Goal: Task Accomplishment & Management: Use online tool/utility

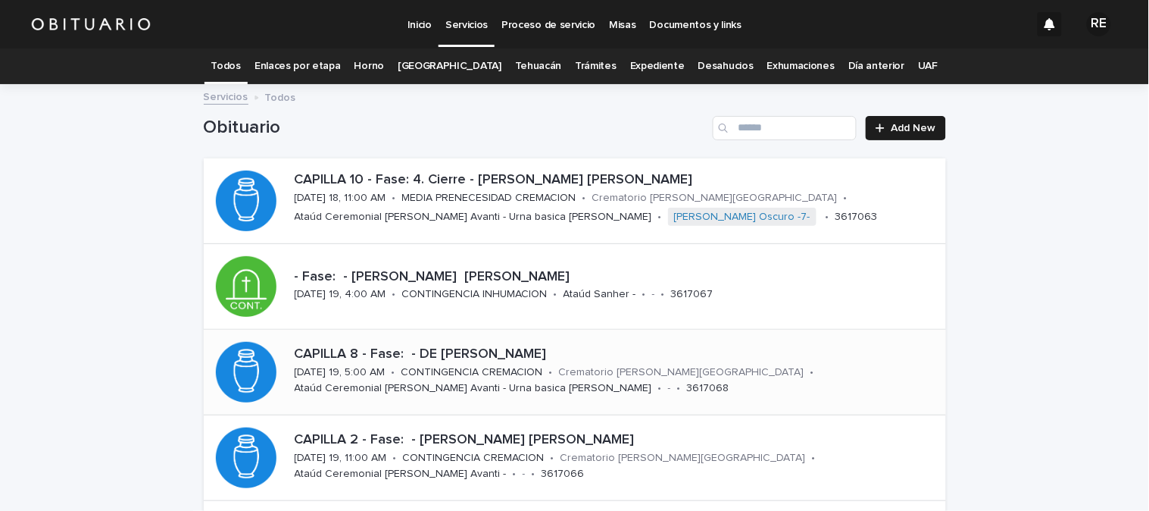
click at [639, 67] on link "Expediente" at bounding box center [657, 66] width 55 height 36
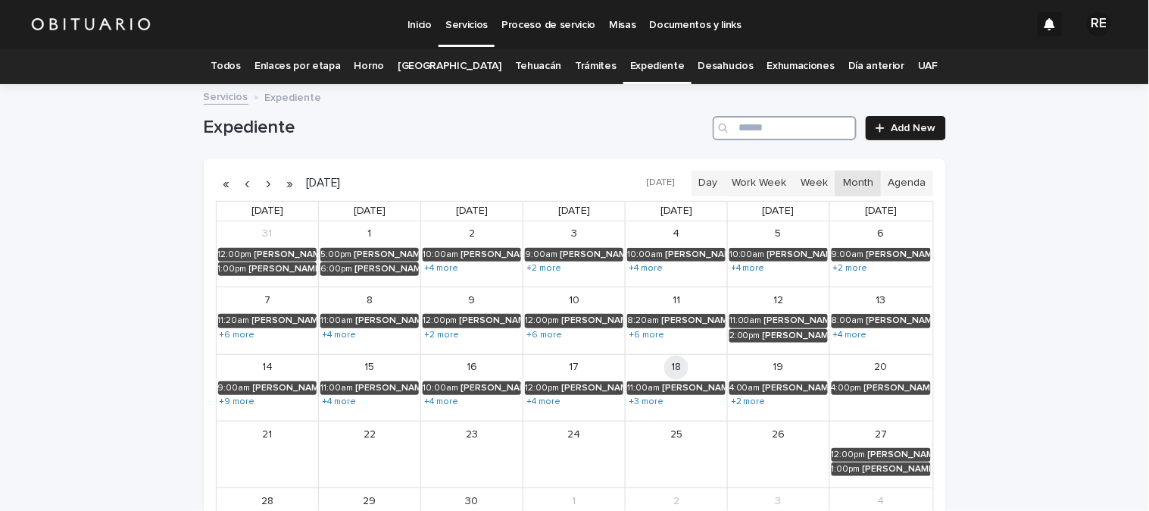
click at [763, 133] on input "Search" at bounding box center [785, 128] width 144 height 24
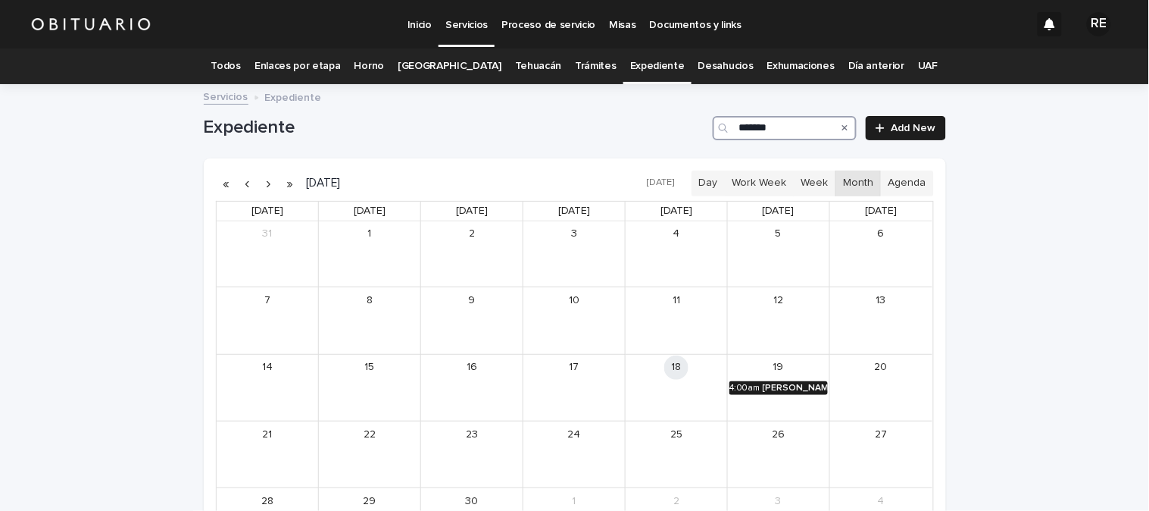
click at [792, 389] on div "[PERSON_NAME] [PERSON_NAME]" at bounding box center [795, 388] width 65 height 11
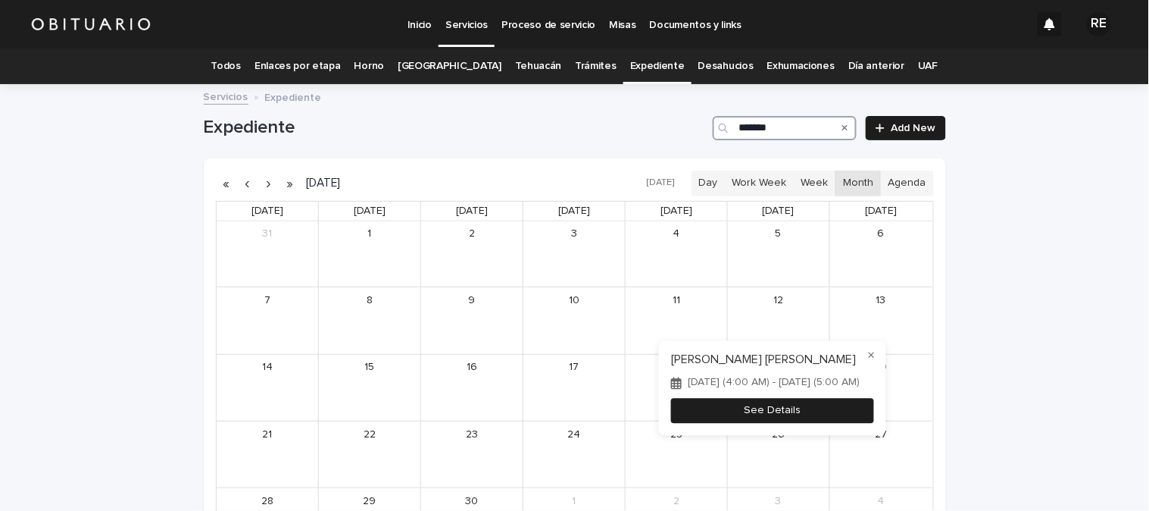
type input "*******"
click at [822, 421] on button "See Details" at bounding box center [772, 410] width 203 height 25
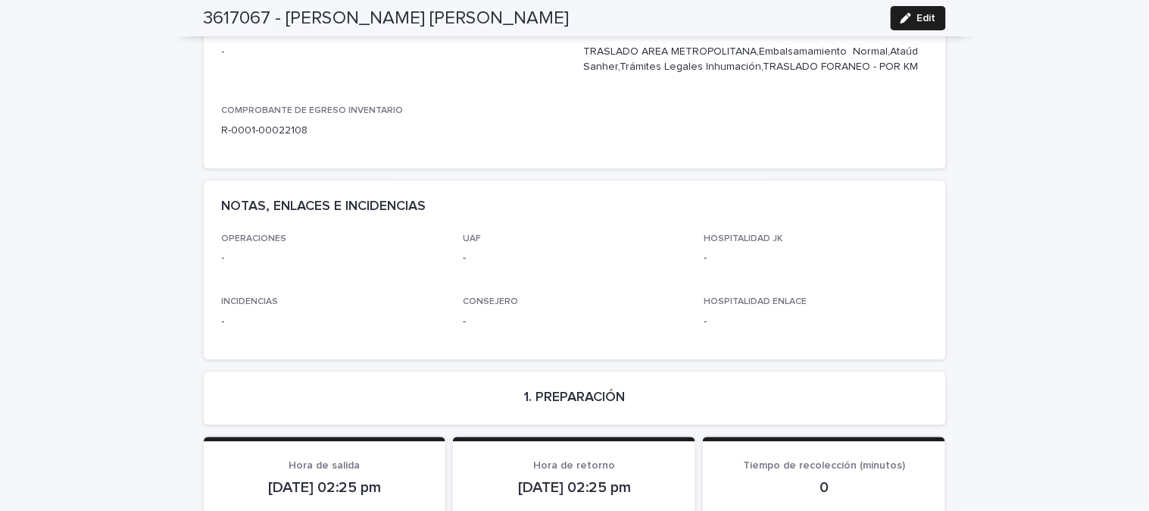
scroll to position [842, 0]
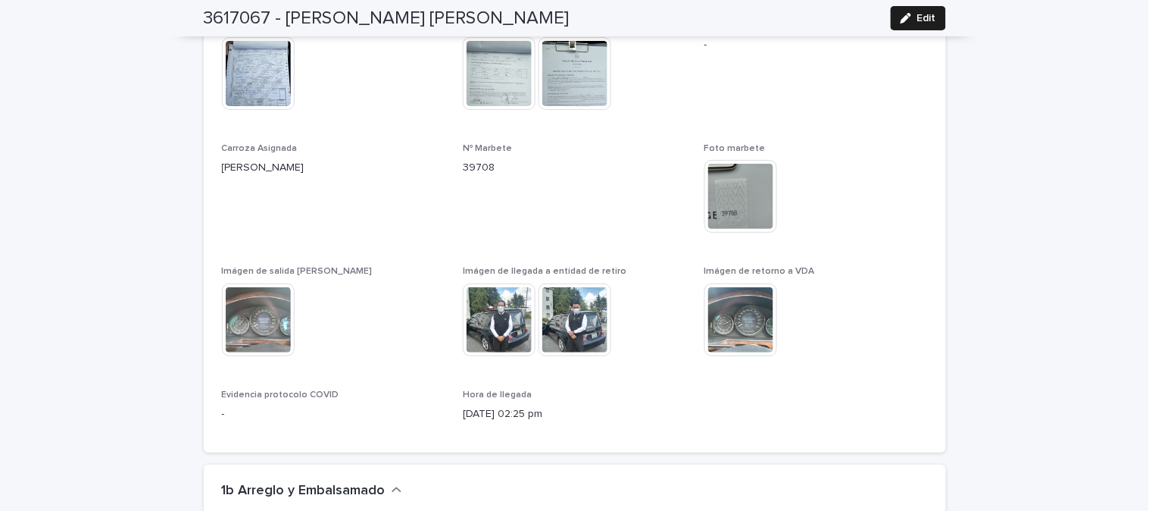
scroll to position [1515, 0]
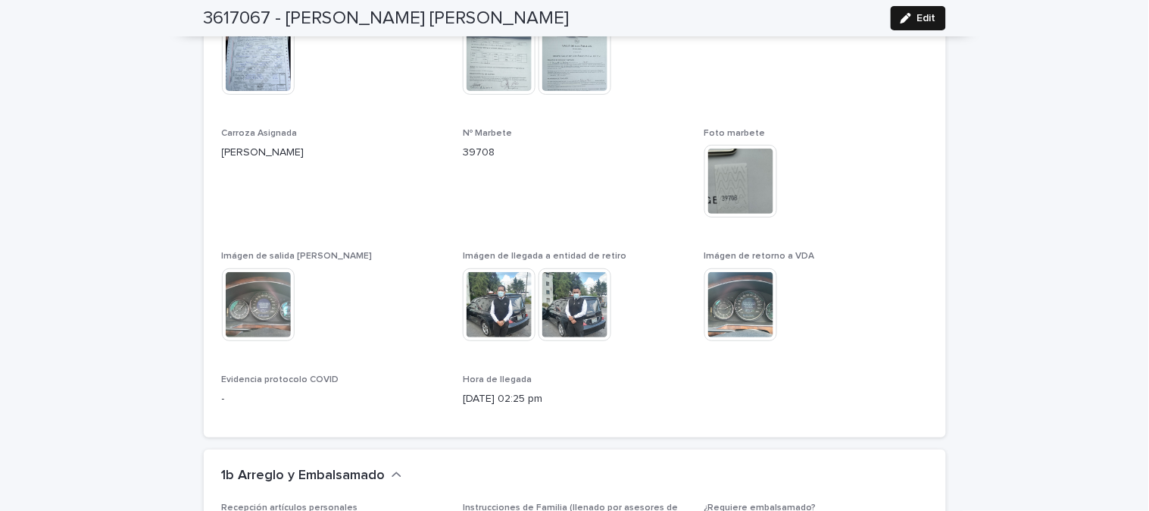
click at [907, 18] on div "button" at bounding box center [909, 18] width 17 height 11
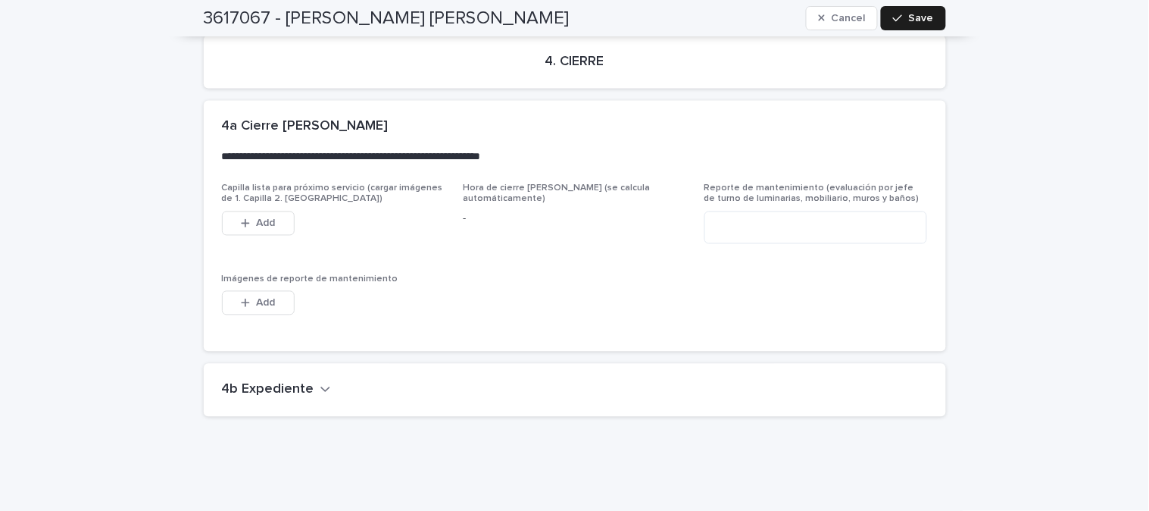
scroll to position [3586, 0]
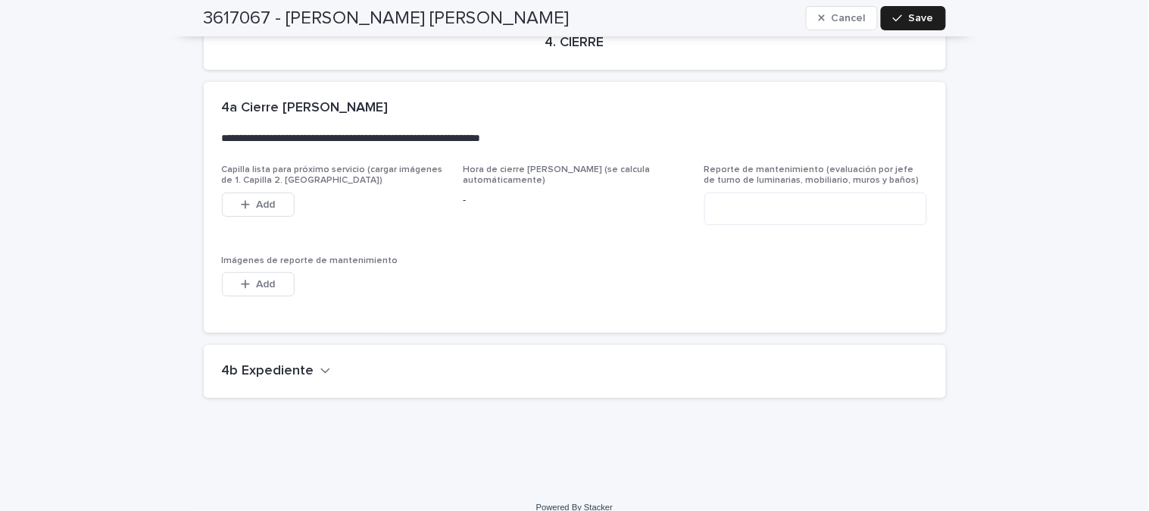
click at [306, 363] on button "4b Expediente" at bounding box center [276, 371] width 109 height 17
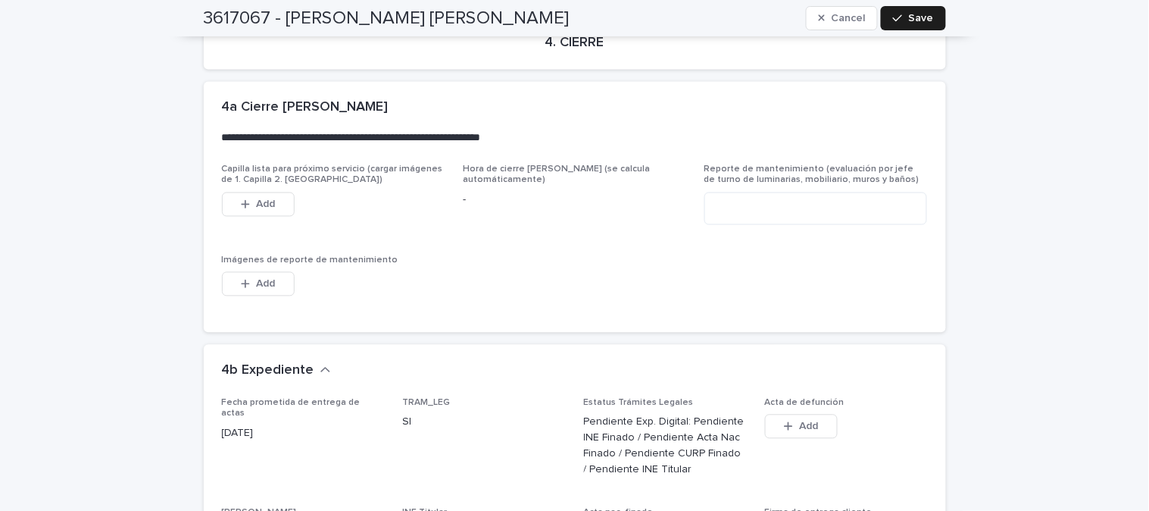
scroll to position [3755, 0]
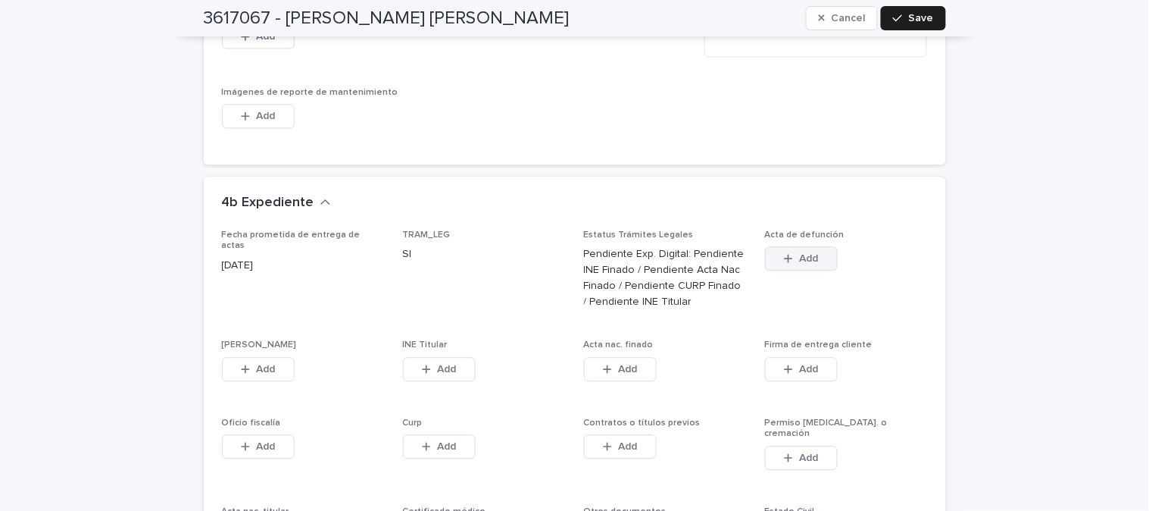
click at [791, 253] on div "button" at bounding box center [791, 258] width 15 height 11
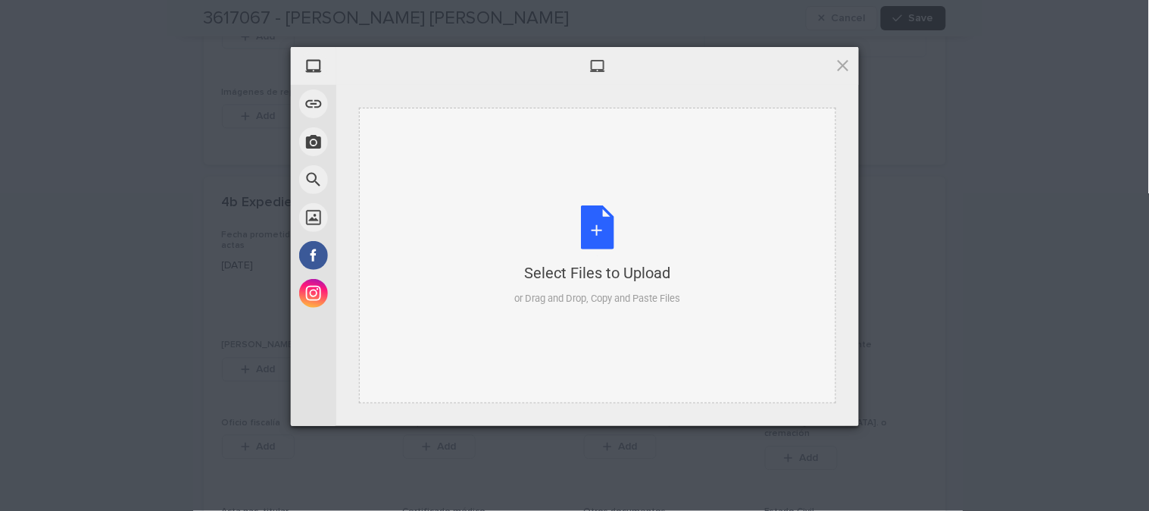
click at [600, 239] on div "Select Files to Upload or Drag and Drop, Copy and Paste Files" at bounding box center [597, 255] width 166 height 101
click at [842, 69] on span at bounding box center [843, 65] width 17 height 17
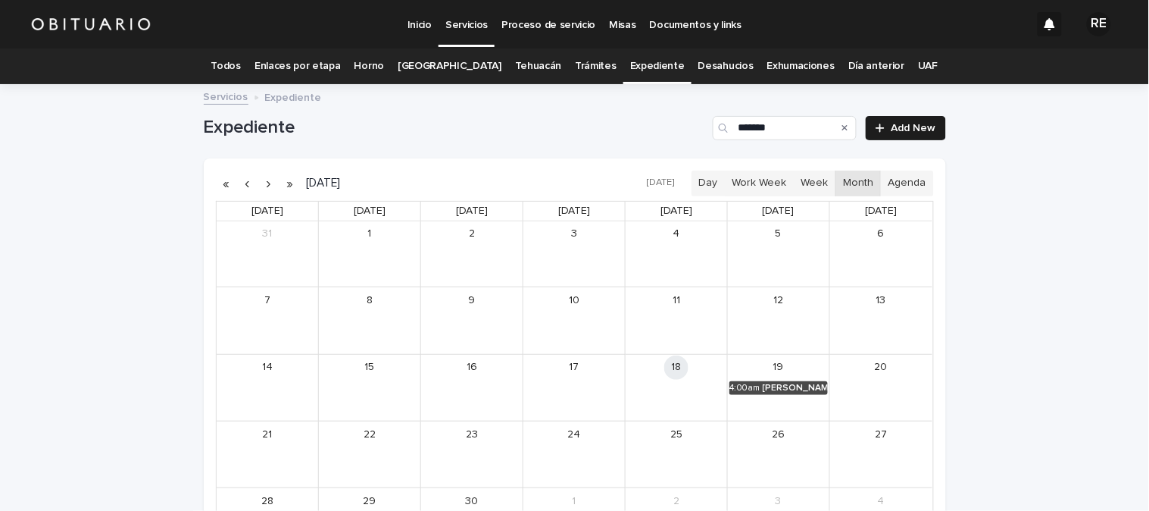
click at [238, 64] on link "Todos" at bounding box center [226, 66] width 30 height 36
